Goal: Transaction & Acquisition: Purchase product/service

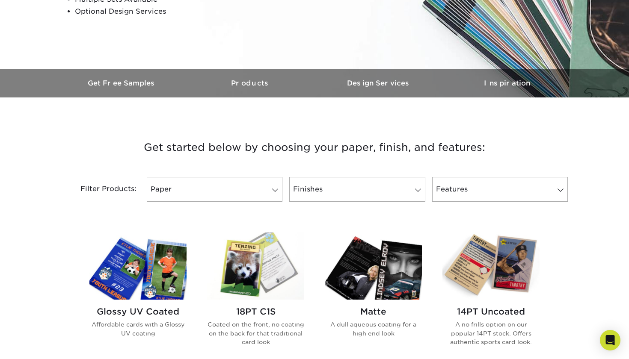
scroll to position [200, 0]
click at [277, 189] on span at bounding box center [275, 189] width 12 height 7
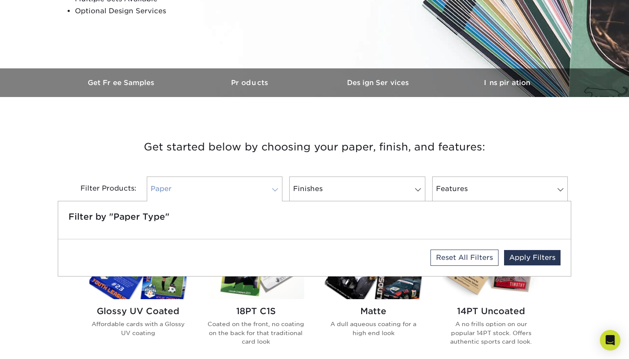
click at [277, 189] on span at bounding box center [275, 189] width 12 height 7
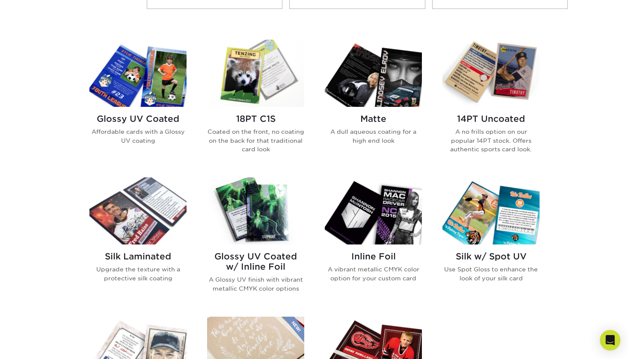
scroll to position [392, 0]
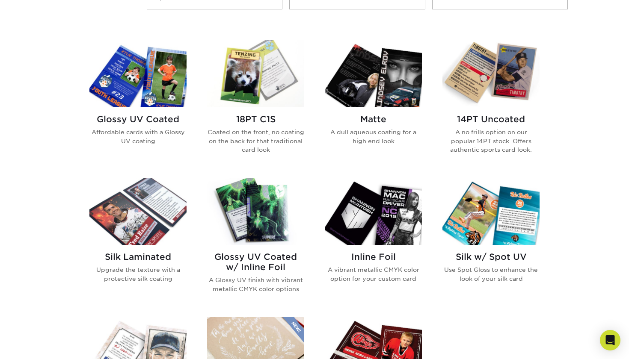
click at [494, 92] on img at bounding box center [490, 73] width 97 height 67
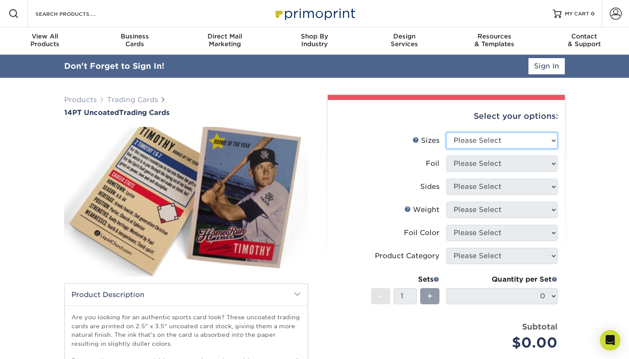
select select "2.50x3.50"
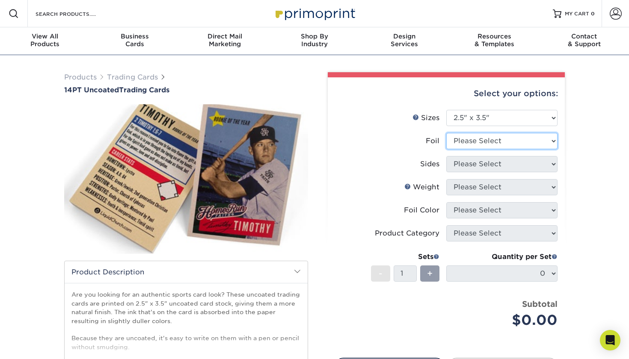
select select "0"
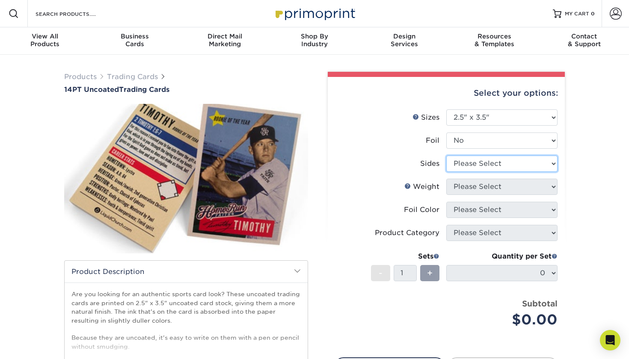
select select "32d3c223-f82c-492b-b915-ba065a00862f"
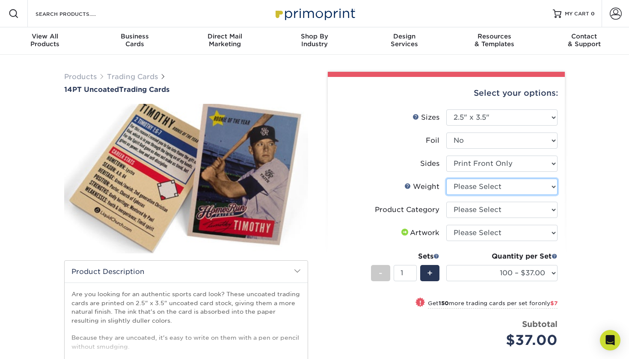
select select "14PT Uncoated"
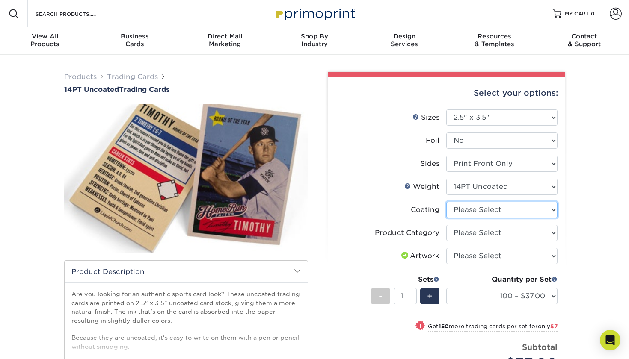
select select "3e7618de-abca-4bda-9f97-8b9129e913d8"
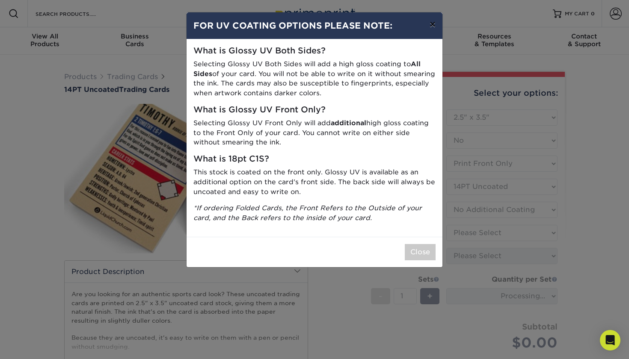
click at [430, 24] on button "×" at bounding box center [433, 24] width 20 height 24
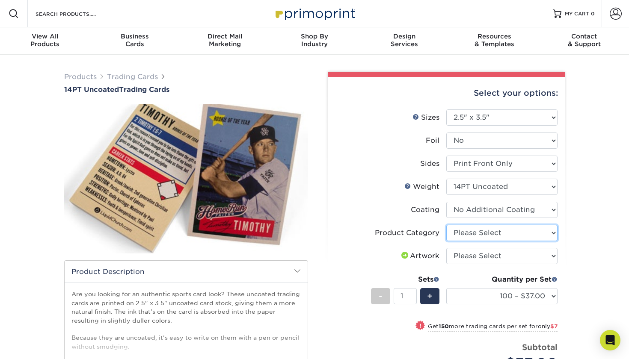
select select "c2f9bce9-36c2-409d-b101-c29d9d031e18"
select select "upload"
